Goal: Task Accomplishment & Management: Manage account settings

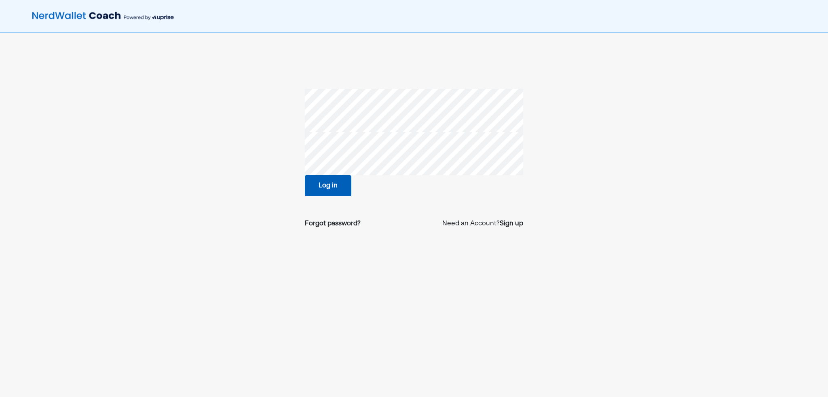
click at [194, 152] on section "Log in Forgot password? Need an Account? Sign up" at bounding box center [414, 162] width 560 height 146
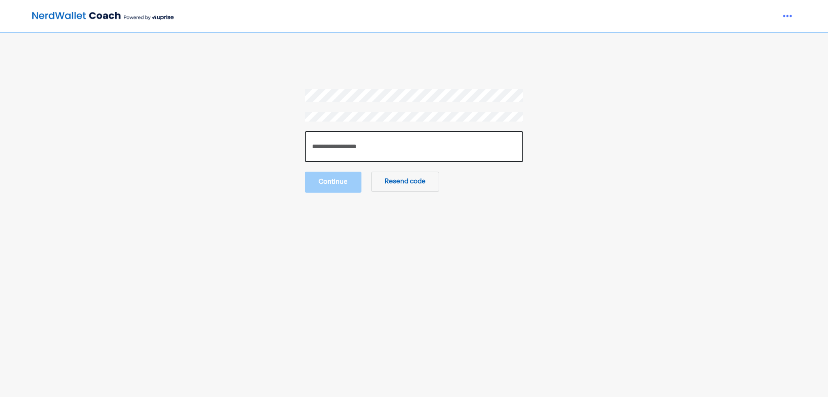
click at [335, 147] on input "number" at bounding box center [414, 146] width 218 height 31
type input "******"
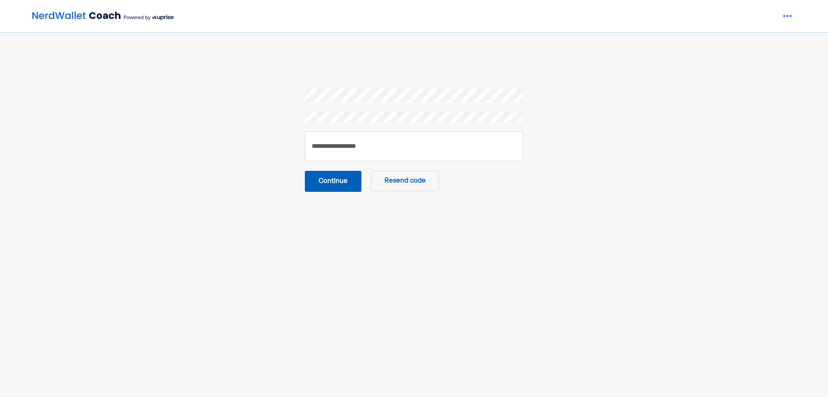
click at [315, 180] on button "Continue" at bounding box center [333, 181] width 57 height 21
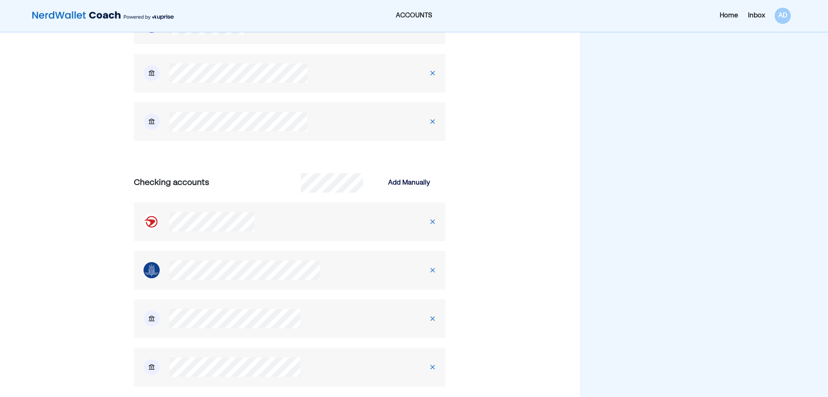
scroll to position [323, 0]
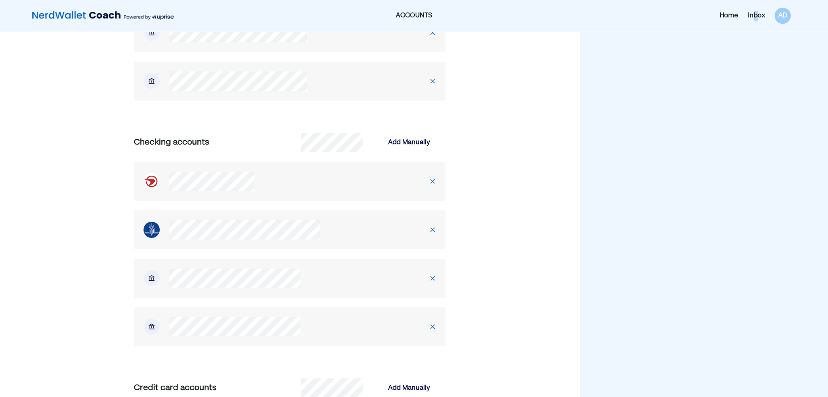
click at [757, 16] on div "Inbox" at bounding box center [756, 16] width 17 height 10
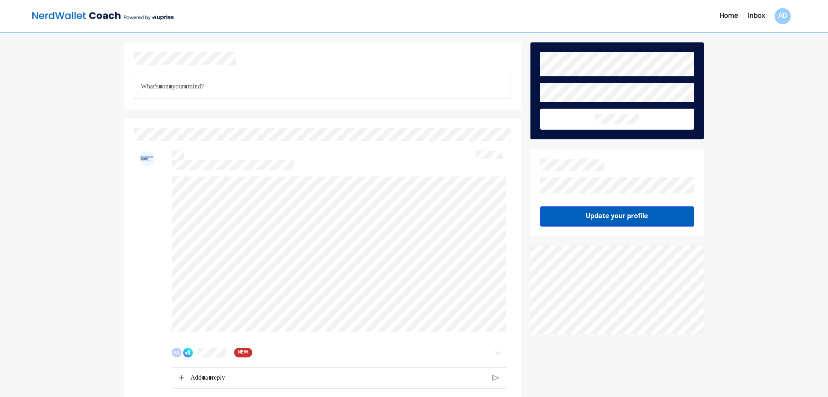
scroll to position [200, 0]
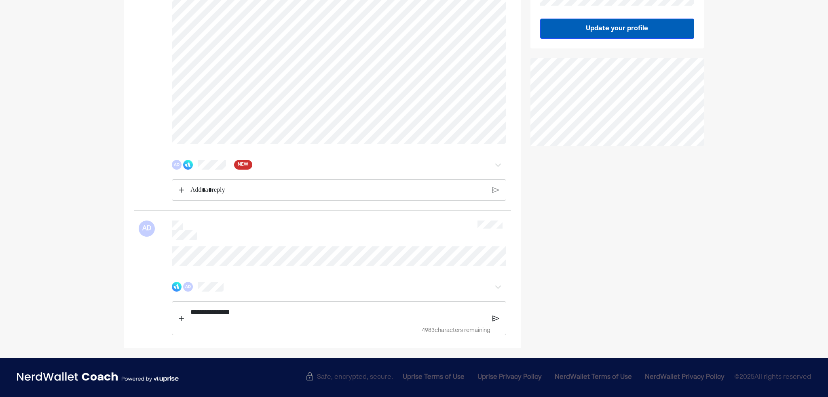
click at [234, 160] on div "NEW" at bounding box center [243, 165] width 18 height 10
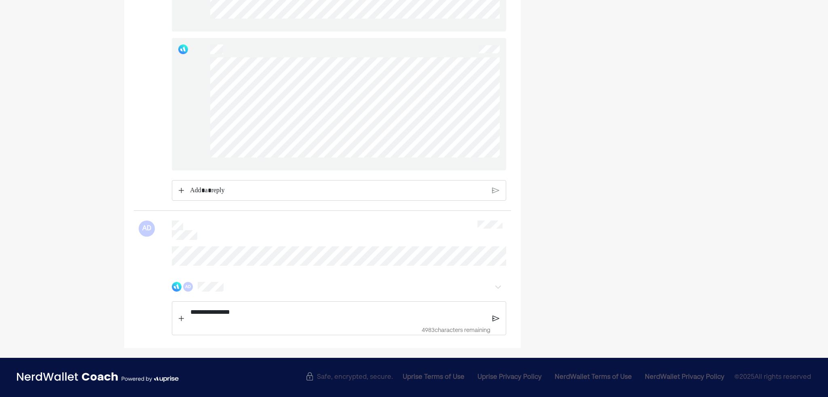
scroll to position [2128, 0]
click at [284, 186] on p "Rich Text Editor. Editing area: main" at bounding box center [338, 191] width 296 height 11
click at [494, 188] on img at bounding box center [495, 184] width 7 height 7
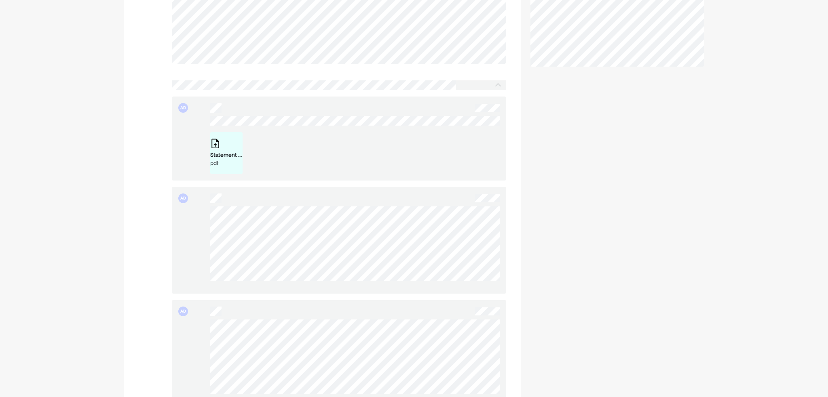
scroll to position [0, 0]
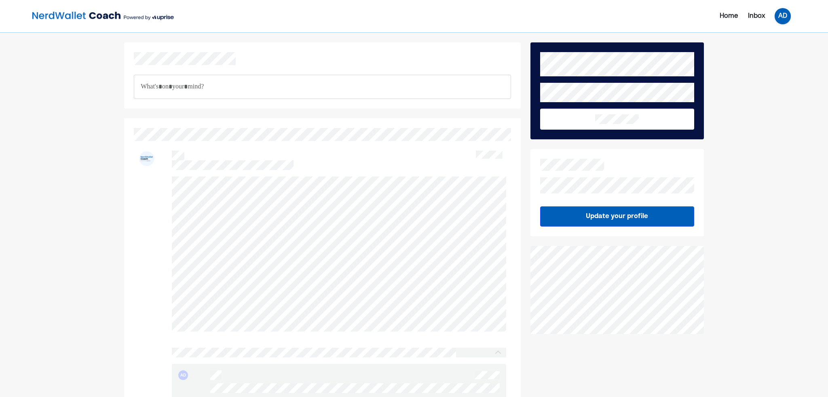
click at [780, 11] on div "AD" at bounding box center [783, 16] width 16 height 16
click at [781, 64] on div "Log out" at bounding box center [776, 65] width 24 height 10
